Goal: Task Accomplishment & Management: Manage account settings

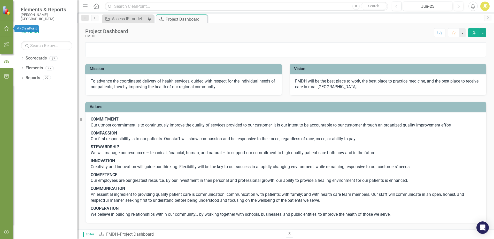
click at [8, 29] on icon "button" at bounding box center [6, 28] width 5 height 5
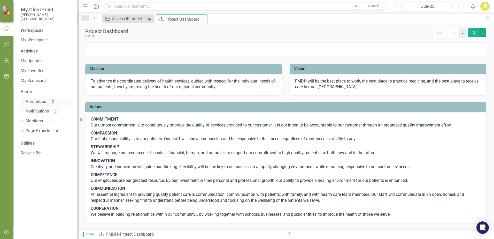
click at [38, 101] on link "Alert Inbox" at bounding box center [36, 102] width 20 height 6
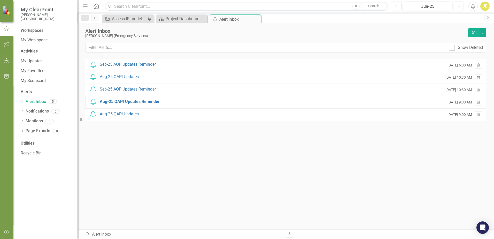
click at [137, 66] on div "Sep-25 AOP Updates Reminder" at bounding box center [128, 64] width 56 height 6
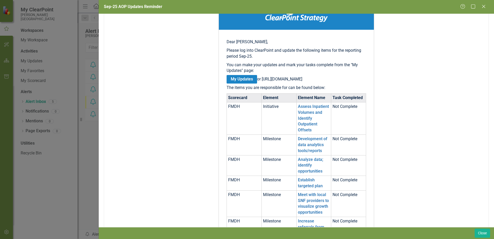
scroll to position [70, 0]
click at [304, 152] on link "Development of data analytics tools/reports" at bounding box center [312, 144] width 29 height 17
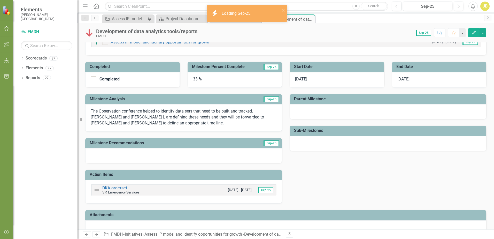
scroll to position [84, 0]
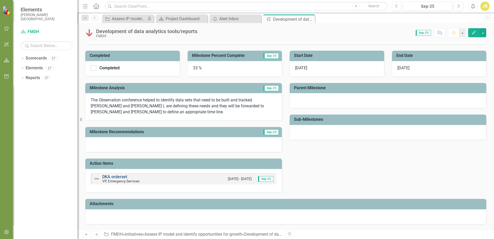
click at [110, 175] on link "DKA orderset" at bounding box center [114, 176] width 25 height 5
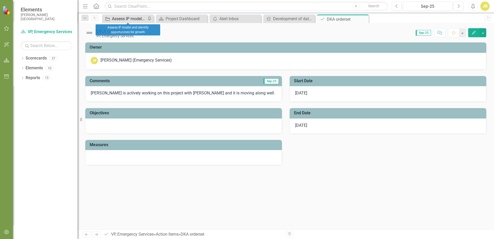
click at [126, 21] on div "Assess IP model and identify opportunities for growth" at bounding box center [129, 18] width 34 height 6
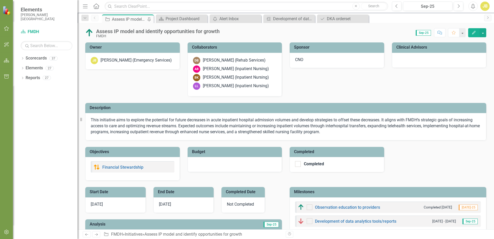
checkbox input "true"
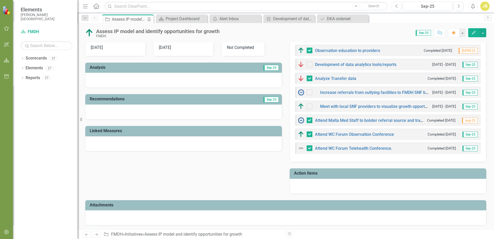
scroll to position [155, 0]
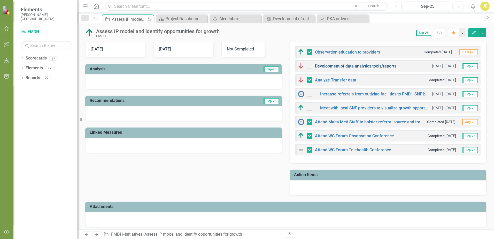
click at [332, 67] on link "Development of data analytics tools/reports" at bounding box center [355, 65] width 81 height 5
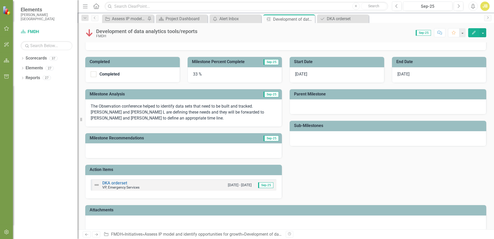
scroll to position [84, 0]
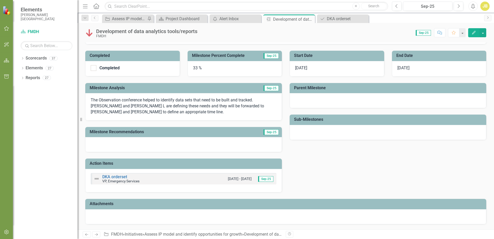
click at [195, 67] on div "33 %" at bounding box center [234, 68] width 94 height 15
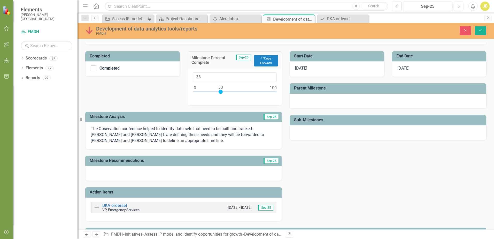
click at [195, 67] on div "Milestone Percent Complete Sep-25 Copy Forward Copy Forward" at bounding box center [234, 59] width 94 height 17
click at [328, 65] on div "[DATE]" at bounding box center [336, 68] width 94 height 15
click at [301, 68] on span "[DATE]" at bounding box center [301, 68] width 12 height 5
click at [298, 70] on span "[DATE]" at bounding box center [301, 68] width 12 height 5
click at [301, 67] on span "[DATE]" at bounding box center [301, 68] width 12 height 5
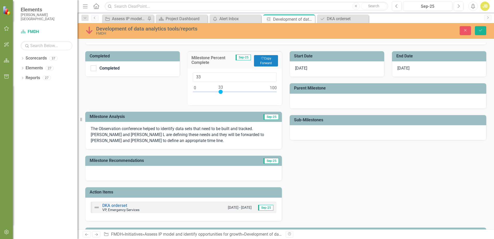
click at [301, 67] on span "[DATE]" at bounding box center [301, 68] width 12 height 5
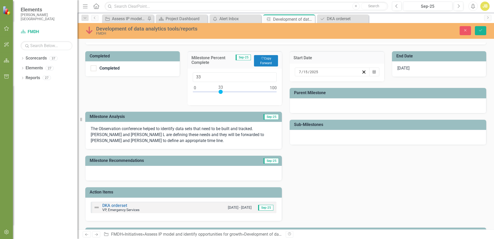
click at [164, 91] on div "Completed Completed Milestone Percent Complete Sep-25 Copy Forward Copy Forward…" at bounding box center [183, 133] width 204 height 176
click at [219, 91] on div at bounding box center [220, 92] width 4 height 4
click at [478, 31] on button "Save" at bounding box center [479, 30] width 11 height 9
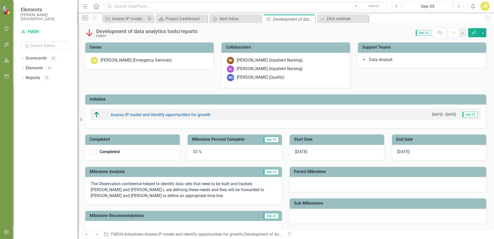
click at [300, 152] on span "[DATE]" at bounding box center [301, 151] width 12 height 5
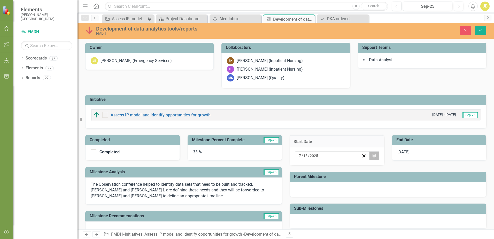
click at [372, 154] on icon "Calendar" at bounding box center [373, 156] width 3 height 4
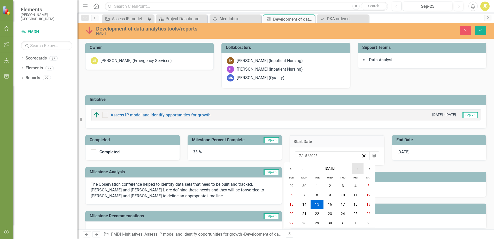
click at [359, 169] on button "›" at bounding box center [357, 168] width 11 height 11
click at [331, 185] on button "1" at bounding box center [329, 185] width 13 height 9
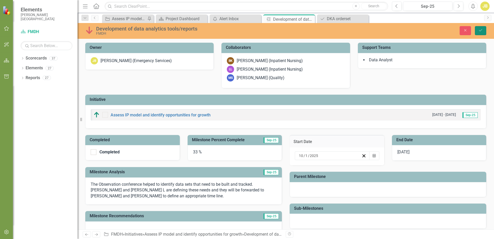
click at [481, 34] on button "Save" at bounding box center [479, 30] width 11 height 9
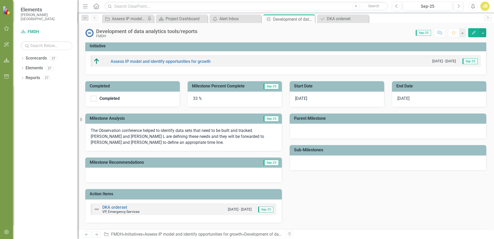
scroll to position [0, 0]
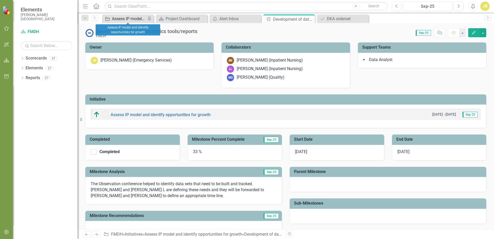
click at [133, 19] on div "Assess IP model and identify opportunities for growth" at bounding box center [129, 18] width 34 height 6
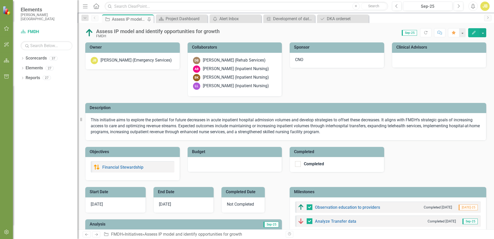
checkbox input "false"
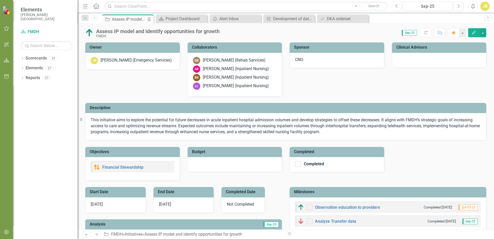
checkbox input "true"
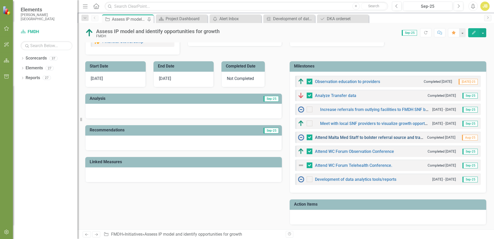
scroll to position [155, 0]
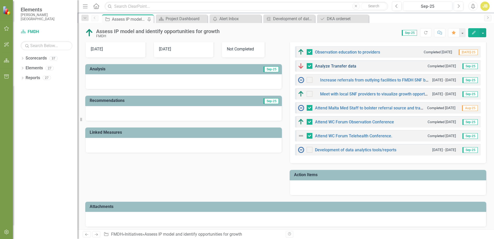
click at [336, 65] on link "Analyze Transfer data" at bounding box center [335, 65] width 41 height 5
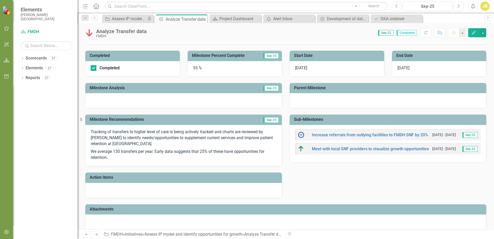
scroll to position [70, 0]
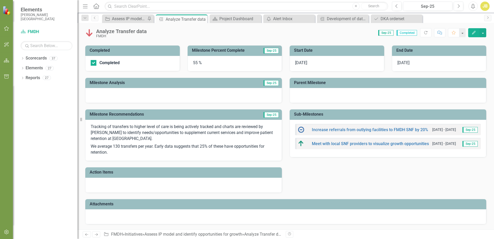
click at [195, 62] on div "55 %" at bounding box center [234, 63] width 94 height 15
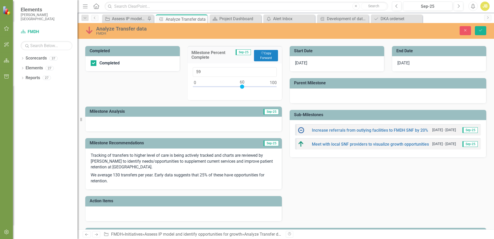
type input "61"
drag, startPoint x: 237, startPoint y: 86, endPoint x: 242, endPoint y: 87, distance: 4.9
click at [242, 87] on div at bounding box center [243, 86] width 4 height 4
click at [479, 31] on icon "Save" at bounding box center [480, 30] width 5 height 4
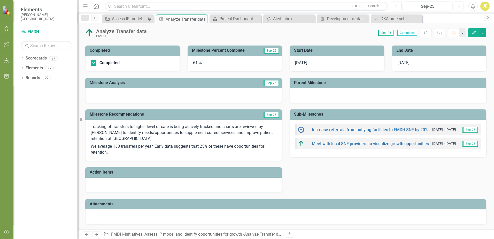
click at [117, 184] on div at bounding box center [183, 184] width 196 height 15
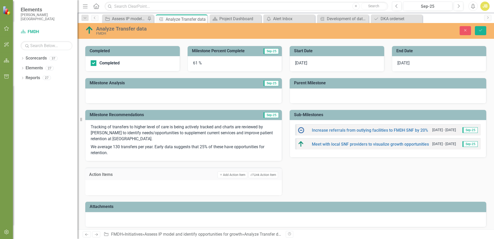
click at [117, 184] on div at bounding box center [183, 187] width 196 height 15
click at [130, 185] on div at bounding box center [183, 187] width 196 height 15
click at [131, 188] on div at bounding box center [183, 187] width 196 height 15
click at [232, 174] on button "Add Add Action Item" at bounding box center [231, 174] width 29 height 7
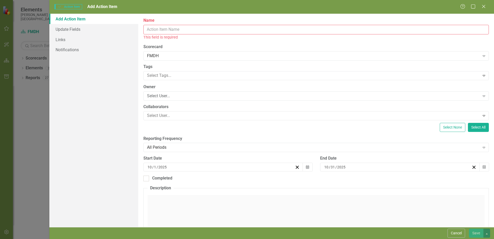
click at [194, 28] on input "Name" at bounding box center [315, 30] width 345 height 10
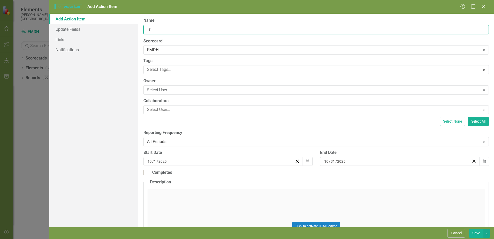
type input "T"
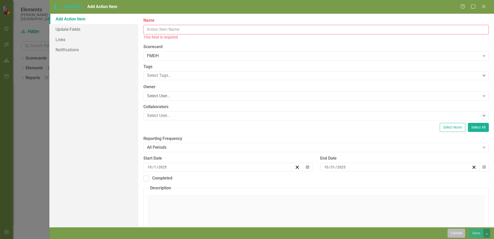
click at [460, 233] on button "Cancel" at bounding box center [456, 232] width 18 height 9
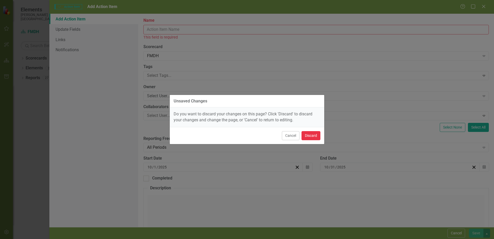
click at [310, 138] on button "Discard" at bounding box center [310, 135] width 19 height 9
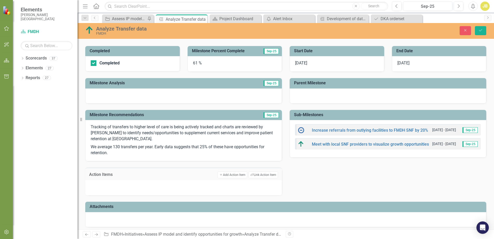
click at [110, 152] on p "We average 130 transfers per year. Early data suggests that 25% of these have o…" at bounding box center [184, 149] width 186 height 13
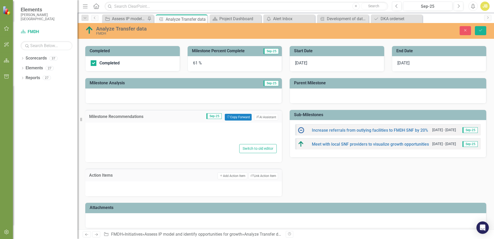
type textarea "<p>Tracking of transfers to higher level of care is being actively tracked and …"
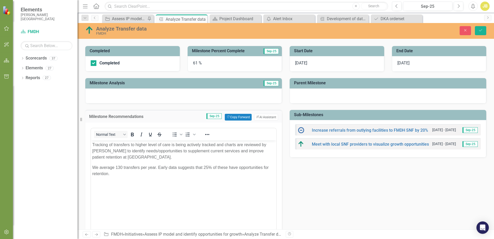
scroll to position [0, 0]
click at [117, 176] on p "We average 130 transfers per year. Early data suggests that 25% of these have o…" at bounding box center [183, 170] width 182 height 12
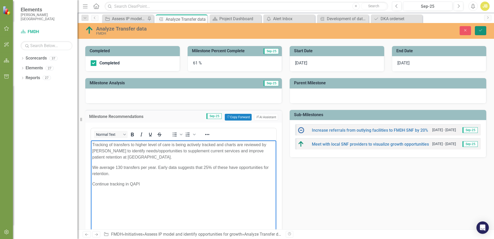
click at [479, 29] on icon "Save" at bounding box center [480, 30] width 5 height 4
